Goal: Navigation & Orientation: Find specific page/section

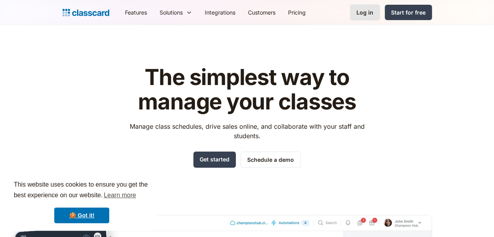
click at [375, 15] on link "Log in" at bounding box center [365, 12] width 30 height 16
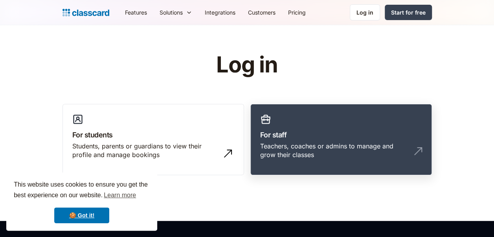
click at [320, 139] on h3 "For staff" at bounding box center [341, 134] width 162 height 11
